Goal: Check status: Check status

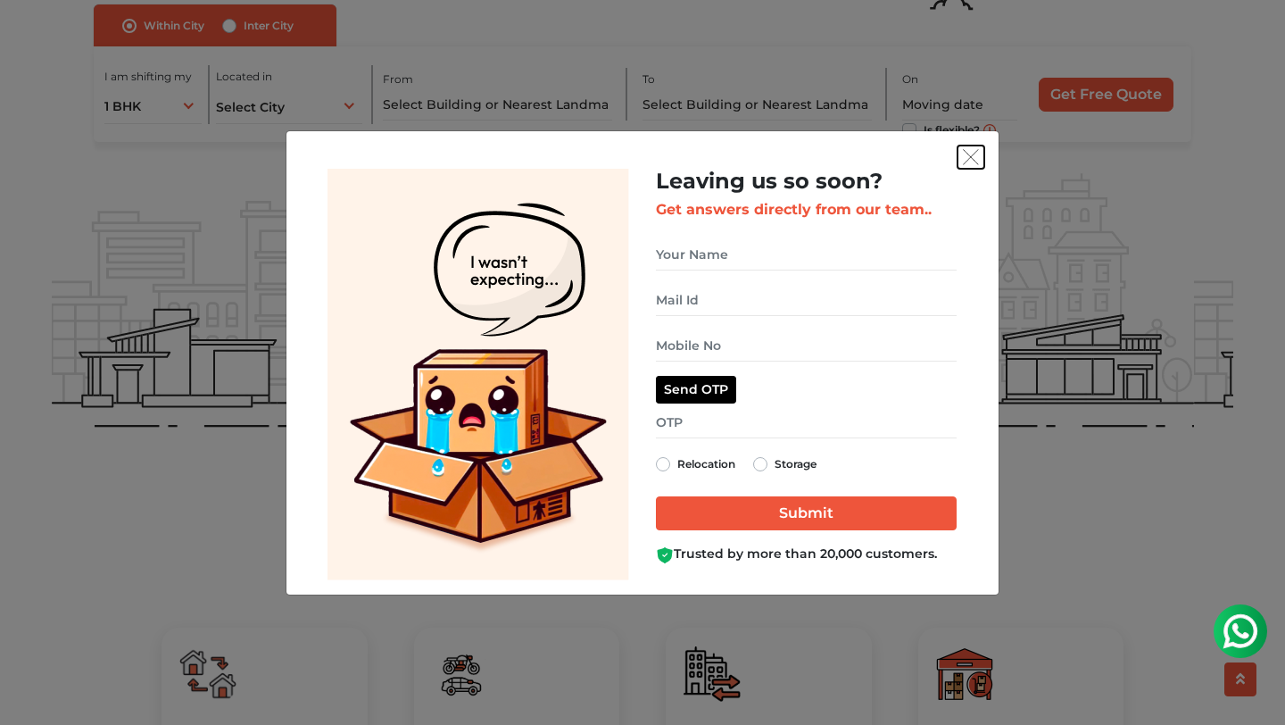
click at [970, 160] on img "get free quote dialog" at bounding box center [971, 157] width 16 height 16
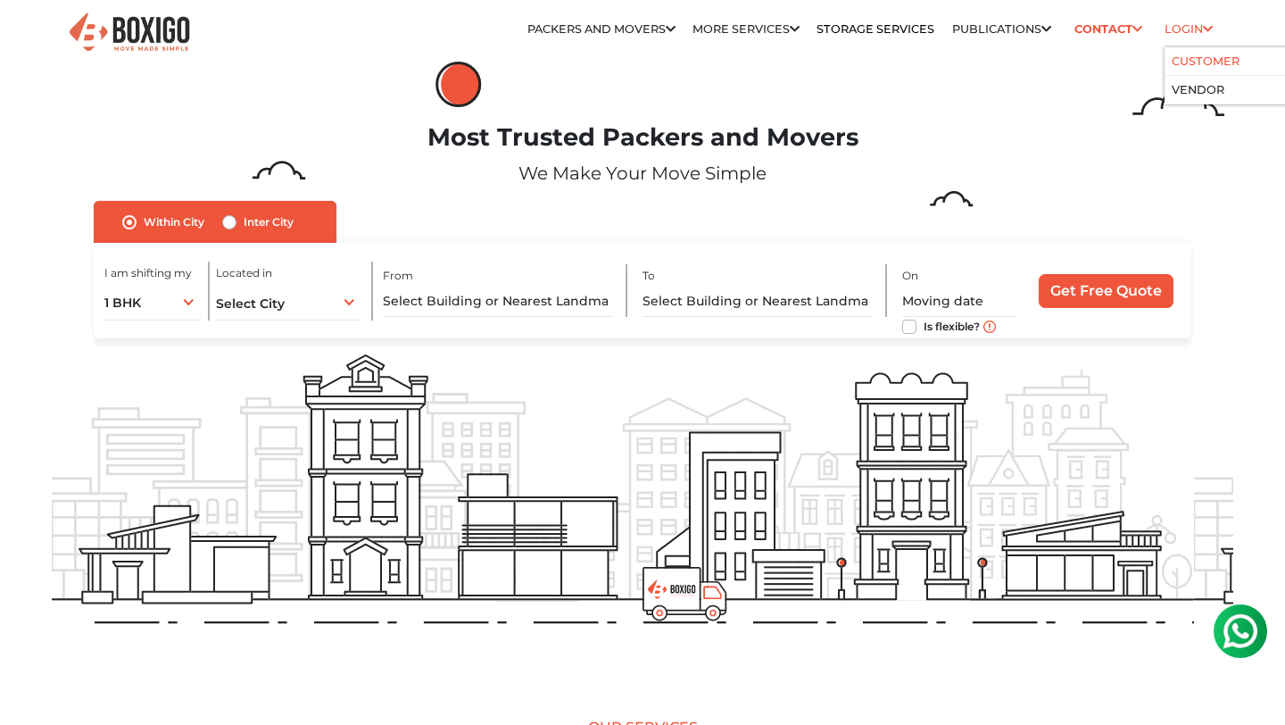
click at [1203, 65] on link "Customer" at bounding box center [1206, 60] width 68 height 13
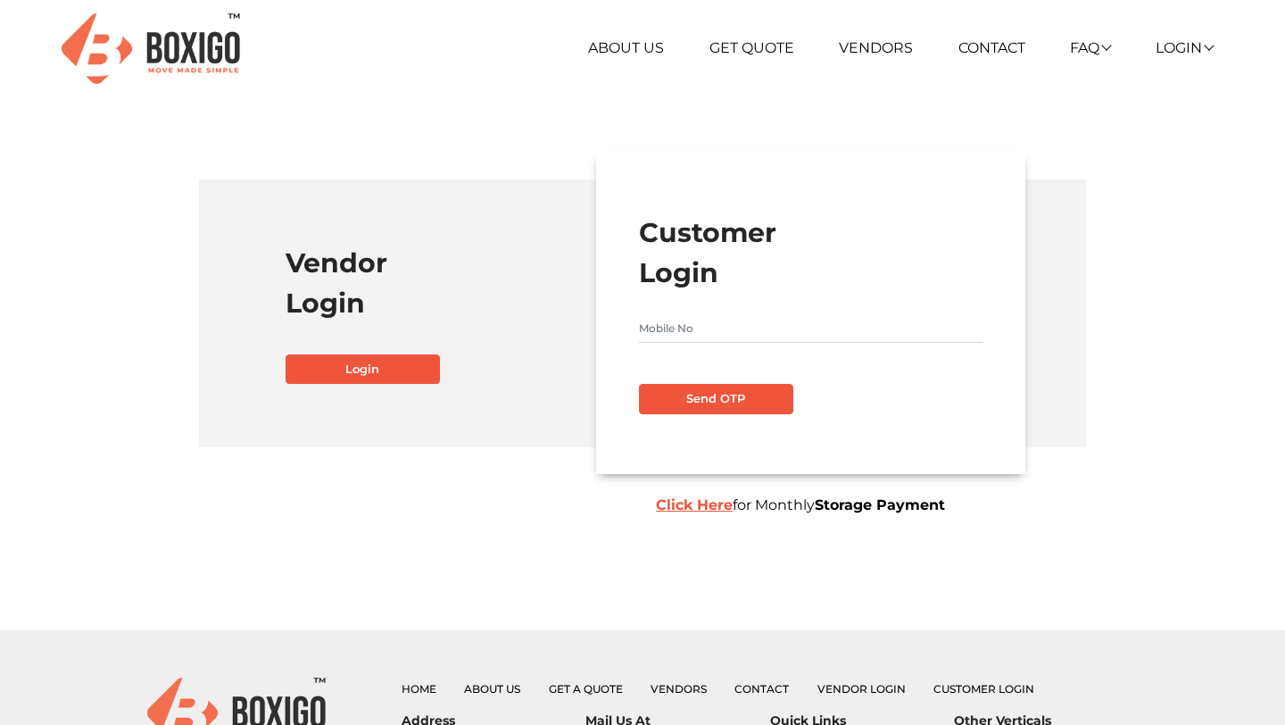
click at [712, 334] on input "text" at bounding box center [811, 328] width 344 height 29
type input "7093599311"
click at [726, 389] on button "Send OTP" at bounding box center [716, 399] width 154 height 30
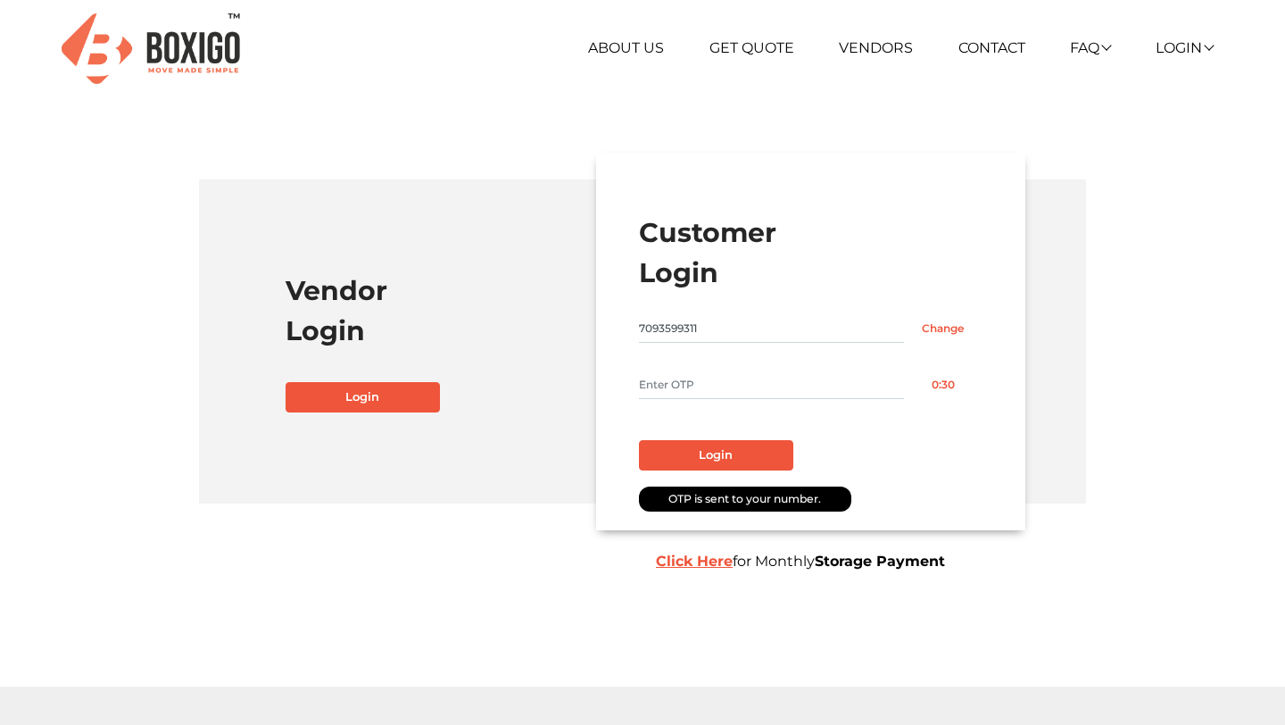
click at [726, 389] on input "text" at bounding box center [771, 384] width 265 height 29
type input "7591"
click at [734, 462] on button "Login" at bounding box center [716, 455] width 154 height 30
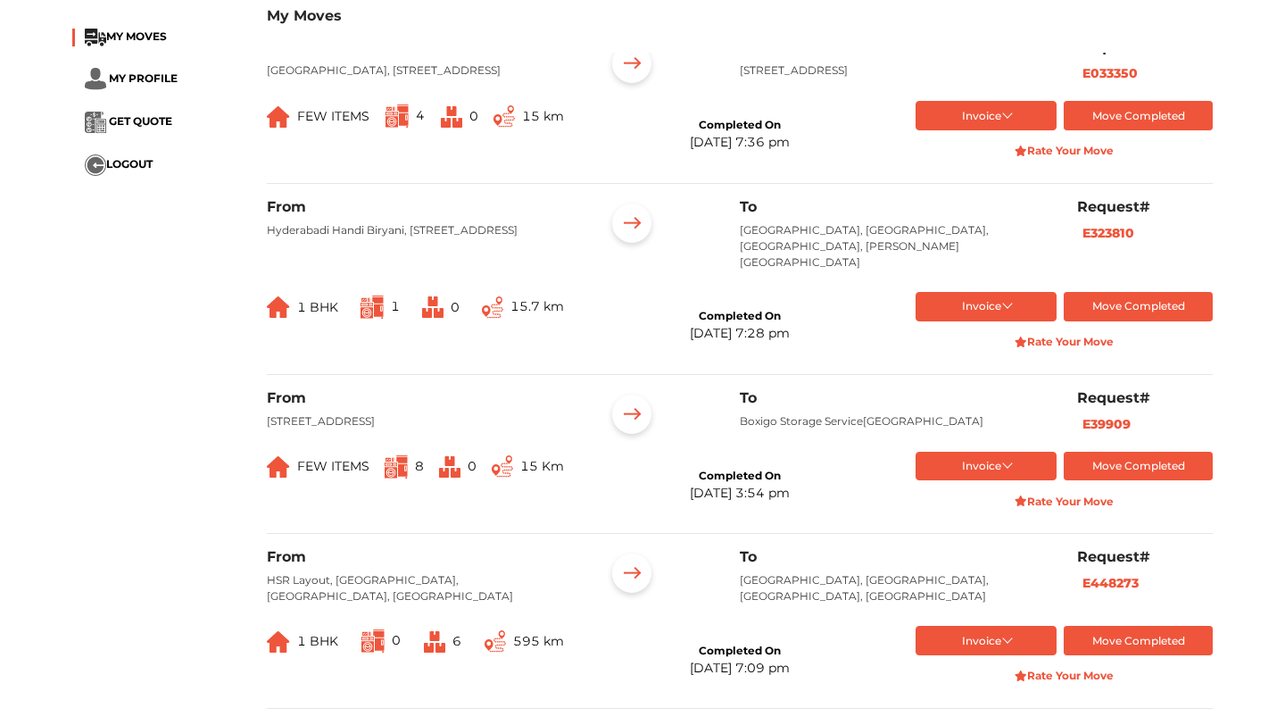
scroll to position [62, 0]
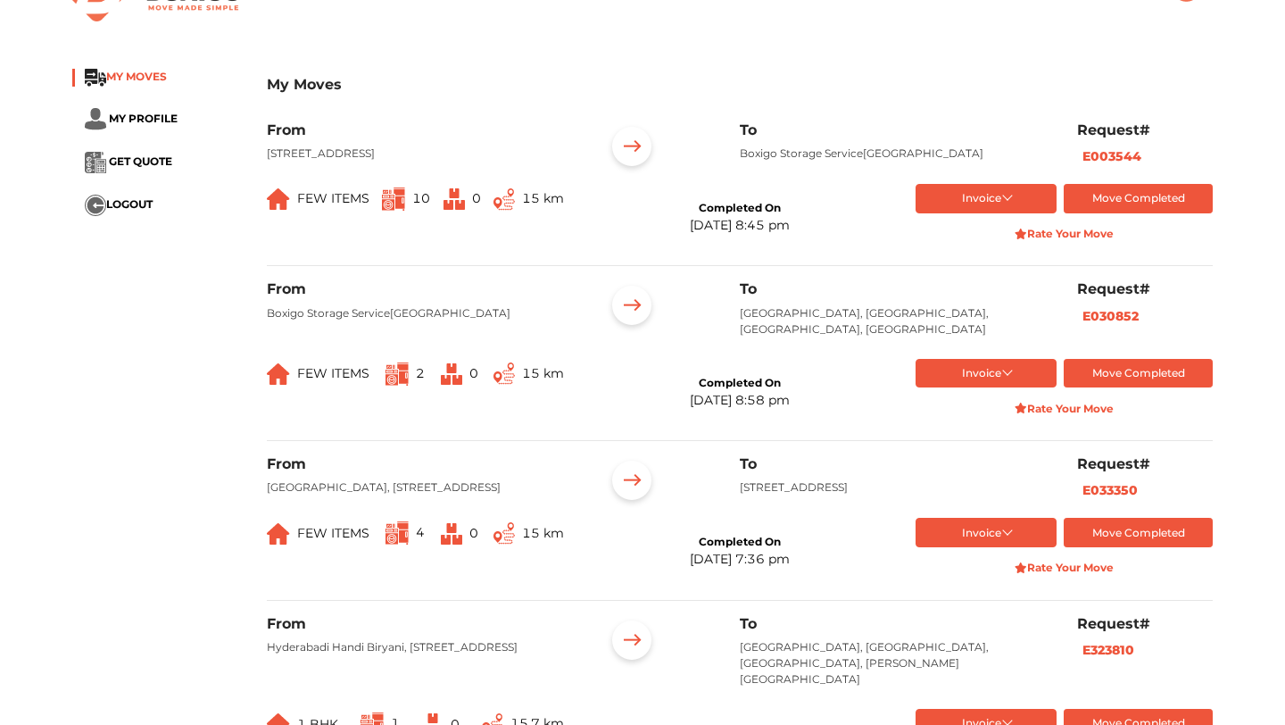
click at [121, 72] on span "MY MOVES" at bounding box center [136, 76] width 61 height 13
click at [135, 114] on span "MY PROFILE" at bounding box center [143, 117] width 69 height 13
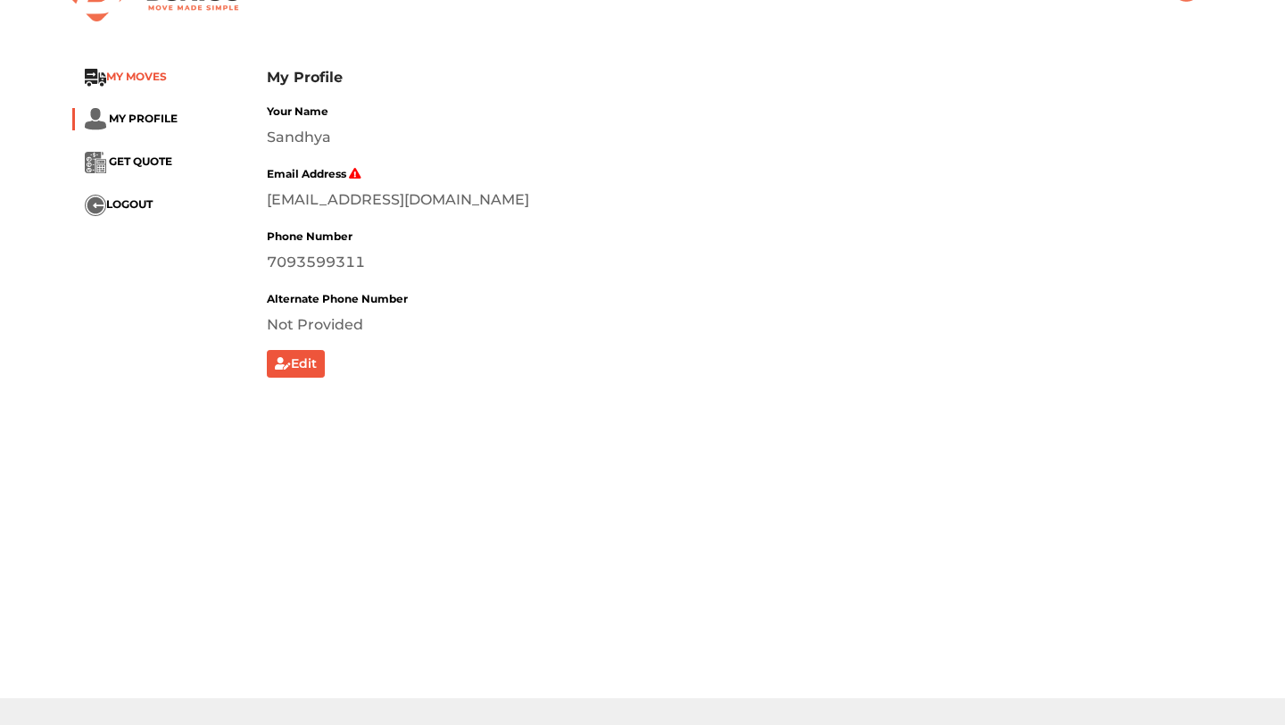
click at [139, 79] on span "MY MOVES" at bounding box center [136, 76] width 61 height 13
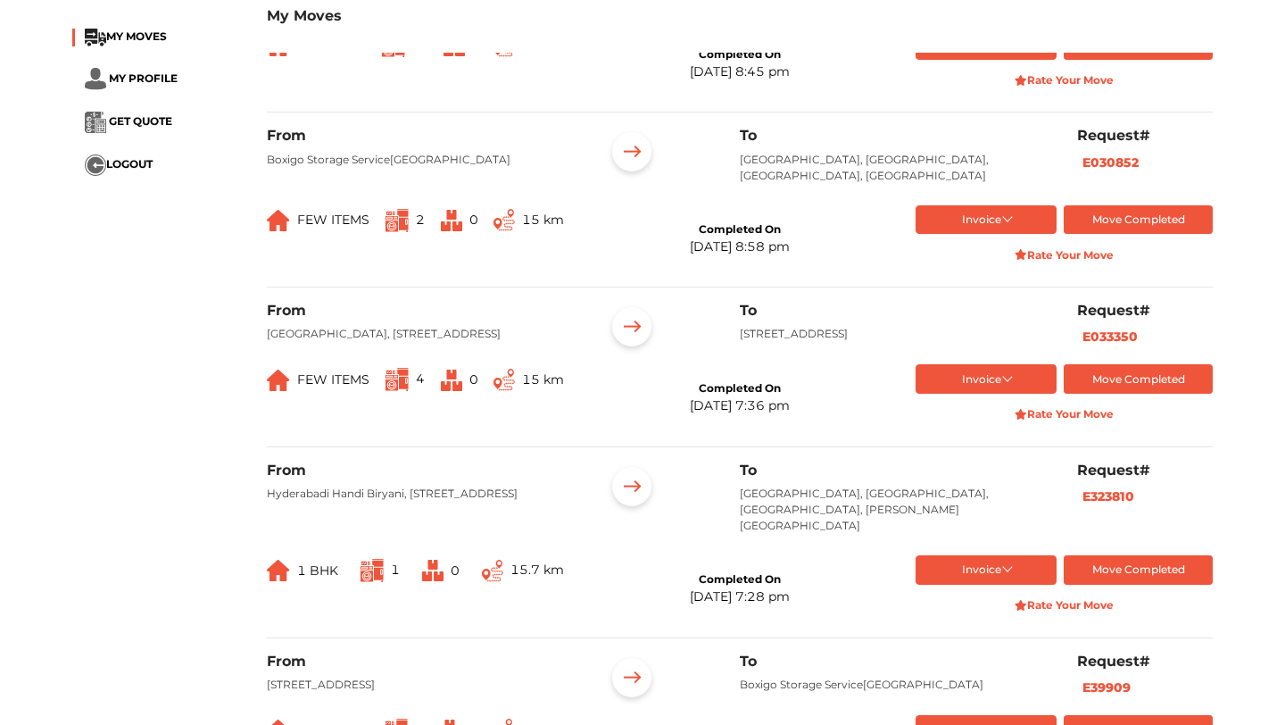
scroll to position [205, 0]
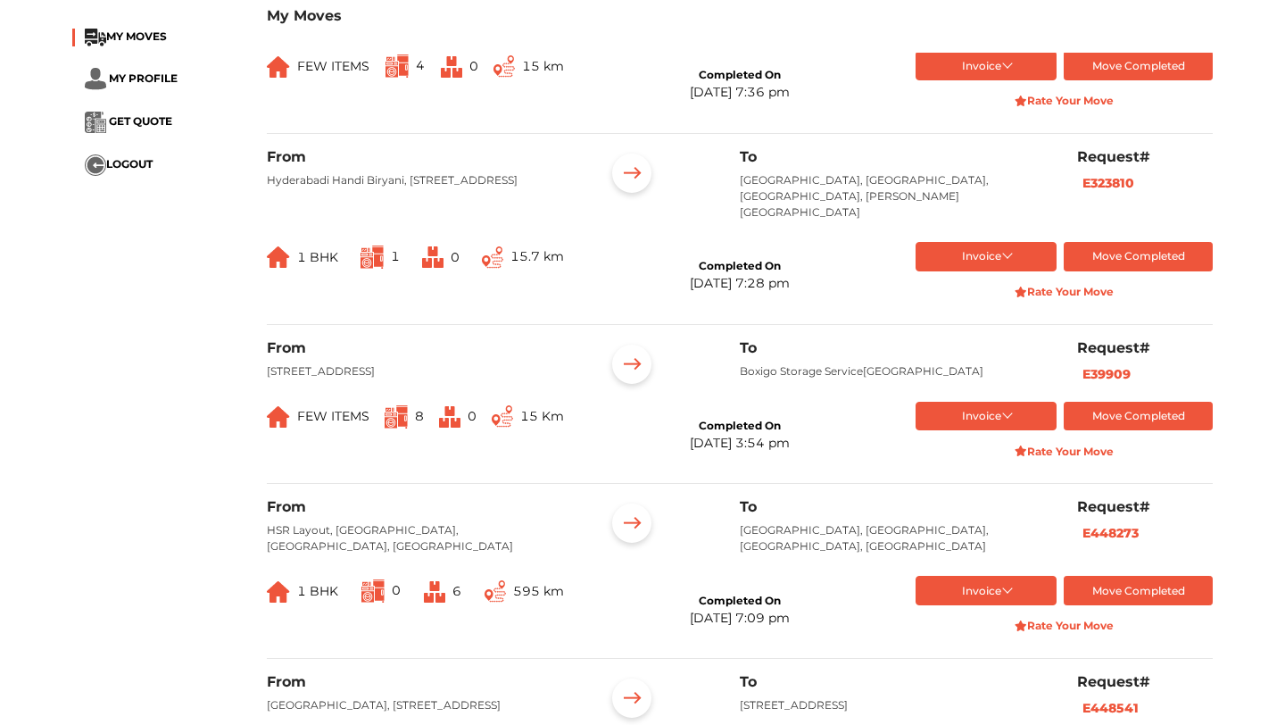
scroll to position [426, 0]
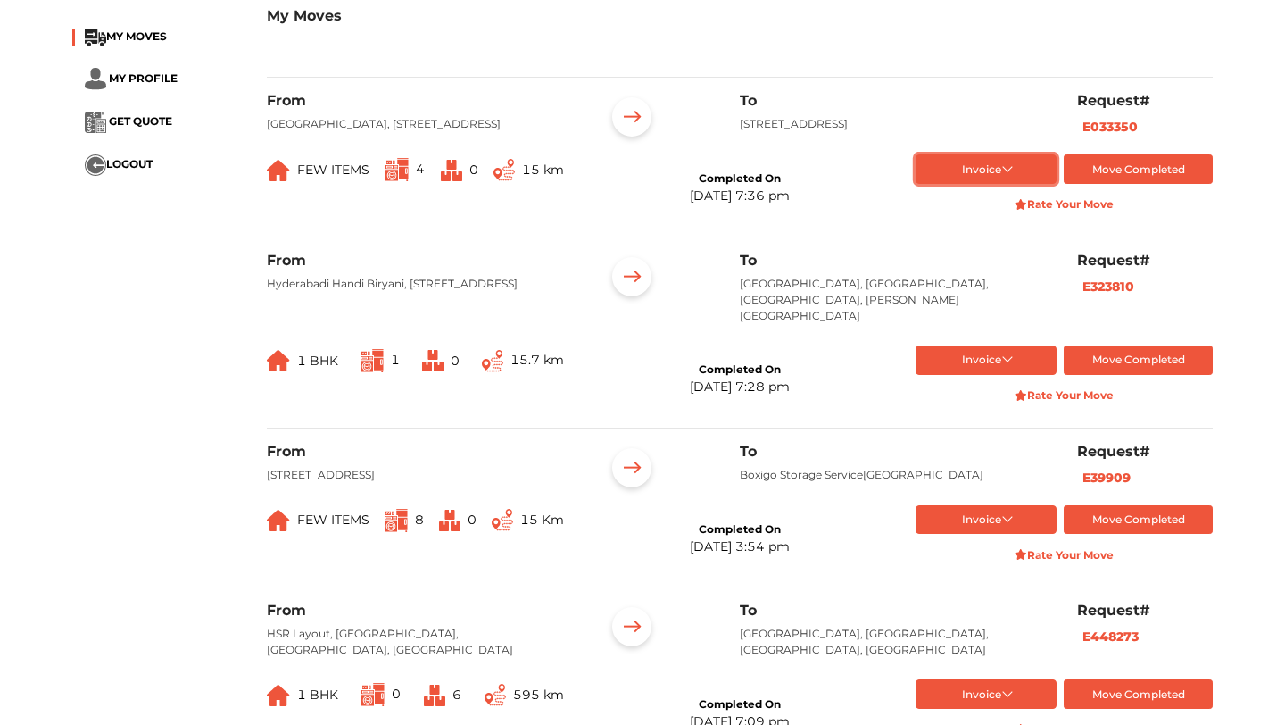
click at [978, 184] on button "Invoice" at bounding box center [987, 168] width 142 height 29
click at [976, 266] on button "Final Invoice Bill" at bounding box center [988, 252] width 145 height 27
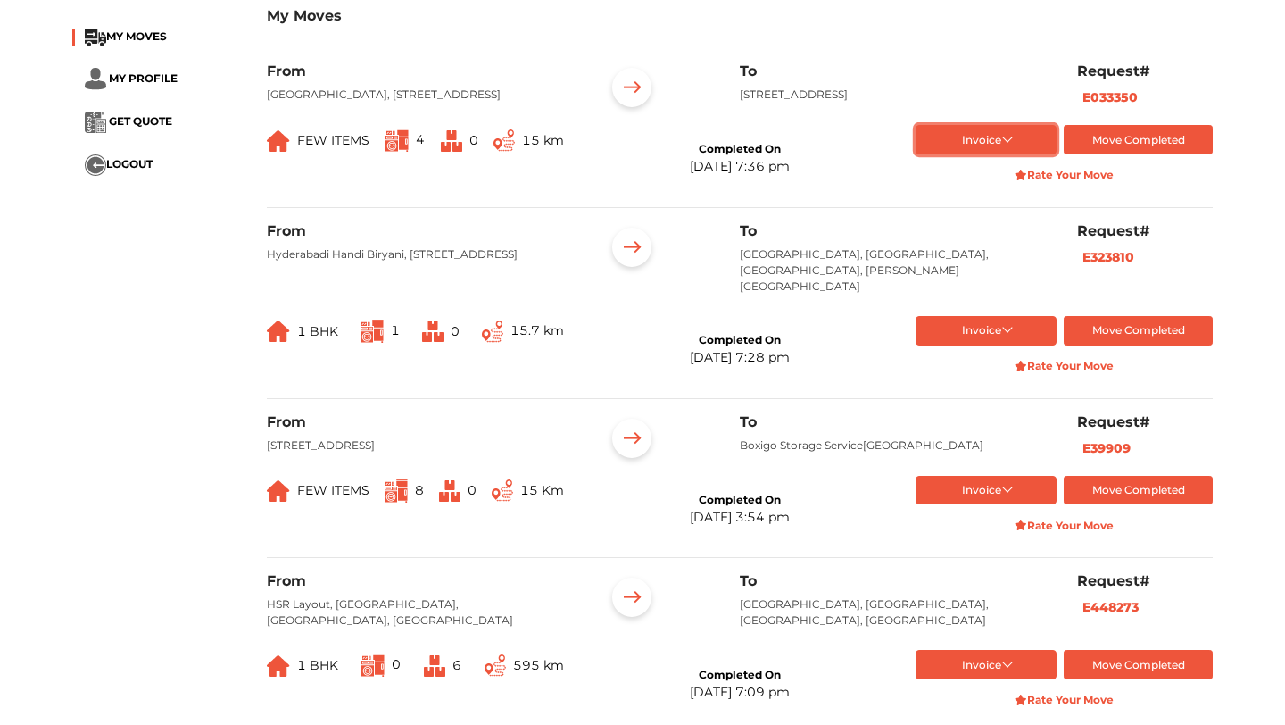
click at [965, 154] on button "Invoice" at bounding box center [987, 139] width 142 height 29
click at [967, 237] on button "Final Invoice Bill" at bounding box center [988, 223] width 145 height 27
